Goal: Task Accomplishment & Management: Use online tool/utility

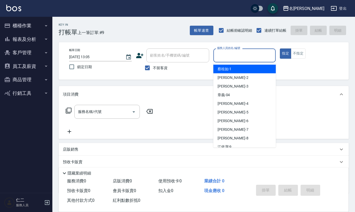
click at [226, 53] on input "服務人員姓名/編號" at bounding box center [245, 55] width 58 height 9
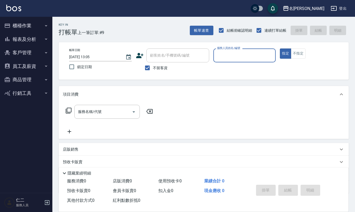
click at [226, 53] on input "服務人員姓名/編號" at bounding box center [245, 55] width 58 height 9
type input "[PERSON_NAME]-3"
type button "true"
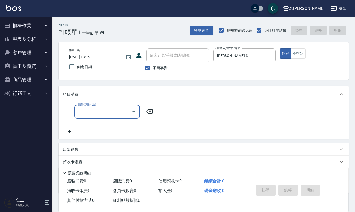
type input "2"
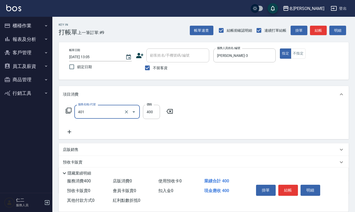
type input "剪髮(401)"
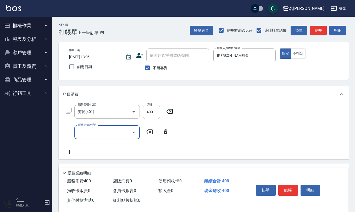
scroll to position [51, 0]
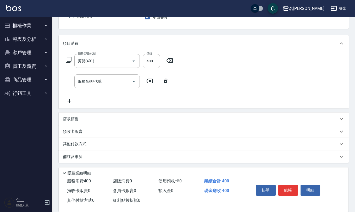
click at [144, 120] on div "店販銷售" at bounding box center [200, 118] width 275 height 5
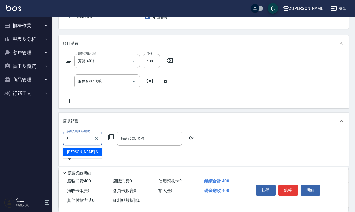
type input "[PERSON_NAME]-3"
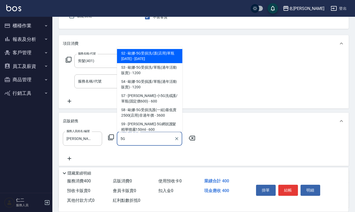
type input "[PERSON_NAME]-5G受損洗/護(店用)單瓶1500"
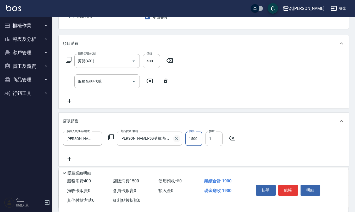
click at [176, 139] on icon "Clear" at bounding box center [176, 138] width 3 height 3
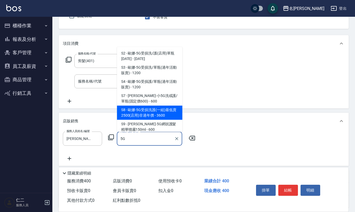
scroll to position [2, 0]
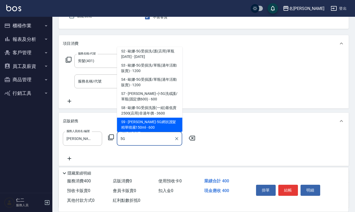
type input "歐娜-5G網狀護髮精華噴霧150ml"
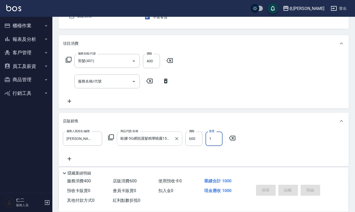
type input "[DATE] 13:35"
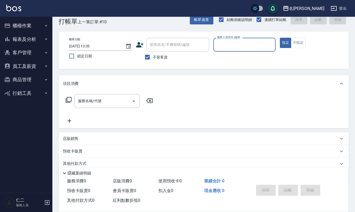
scroll to position [0, 0]
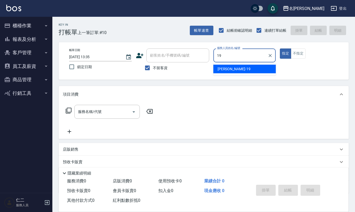
type input "[PERSON_NAME]-19"
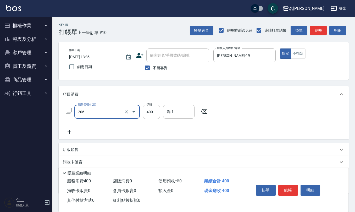
type input "健康洗(206)"
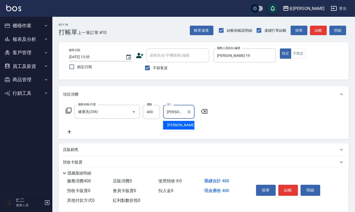
type input "[PERSON_NAME]5"
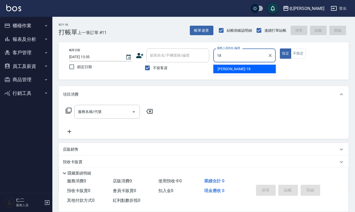
type input "[PERSON_NAME]-18"
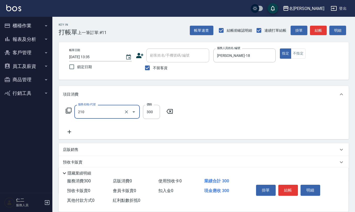
type input "[PERSON_NAME]洗髮精(210)"
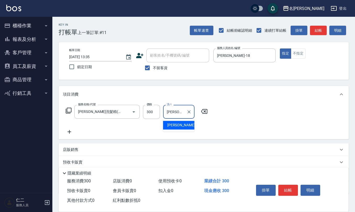
type input "[PERSON_NAME]-18"
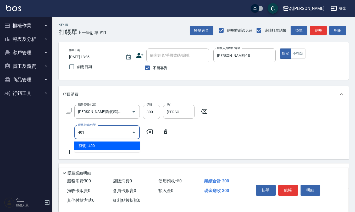
type input "剪髮(401)"
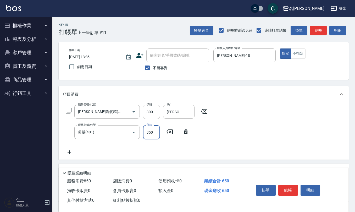
type input "350"
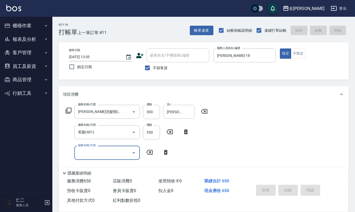
type input "[DATE] 13:36"
